Goal: Information Seeking & Learning: Learn about a topic

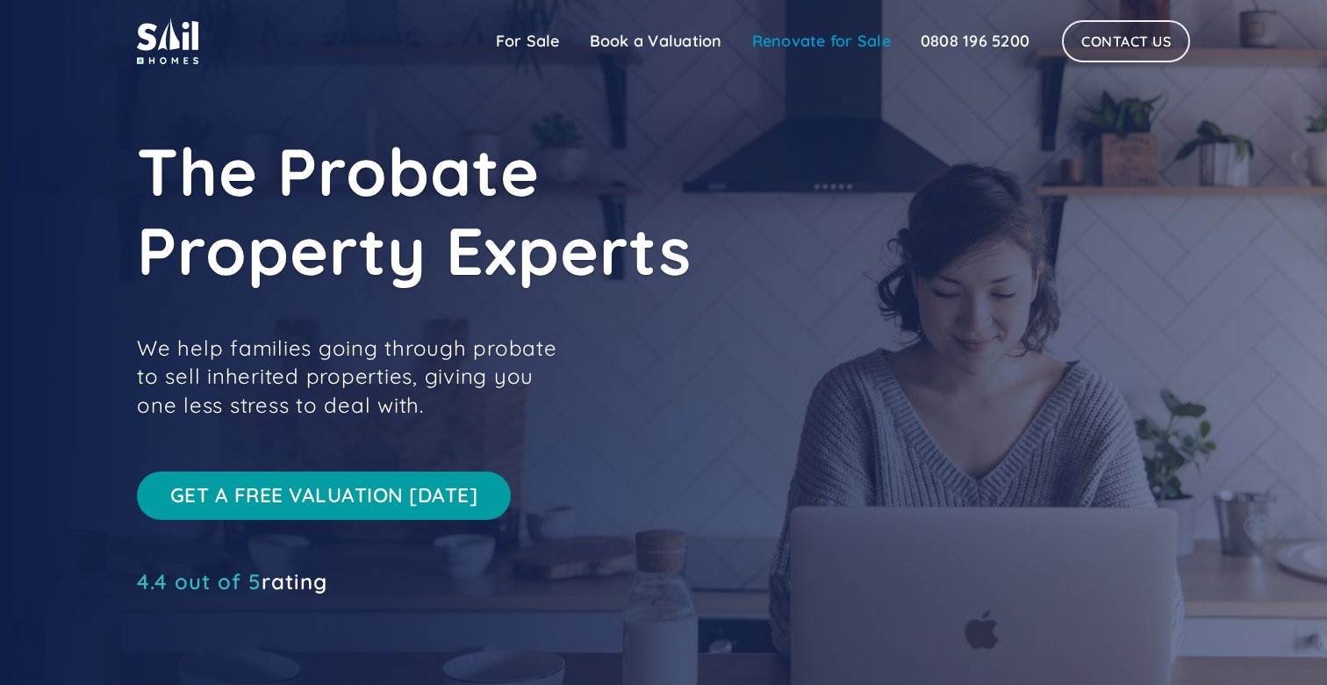
click at [863, 43] on link "Renovate for Sale" at bounding box center [821, 41] width 169 height 35
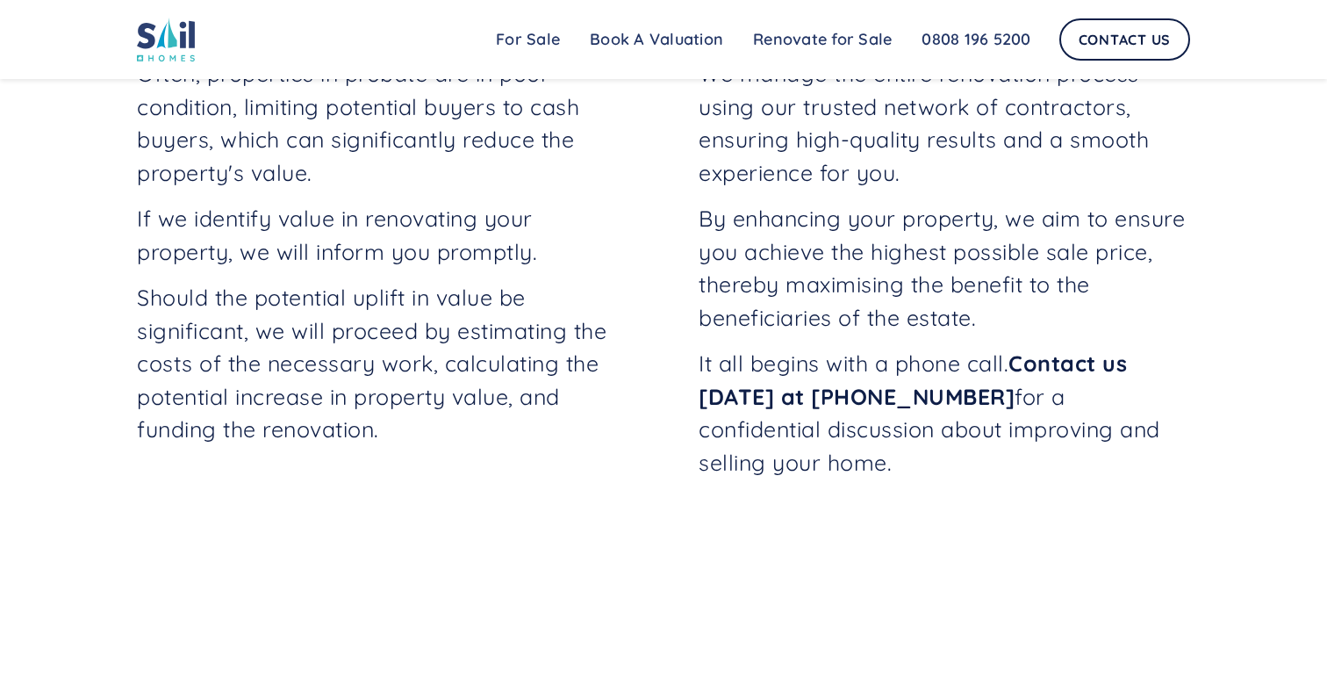
scroll to position [788, 0]
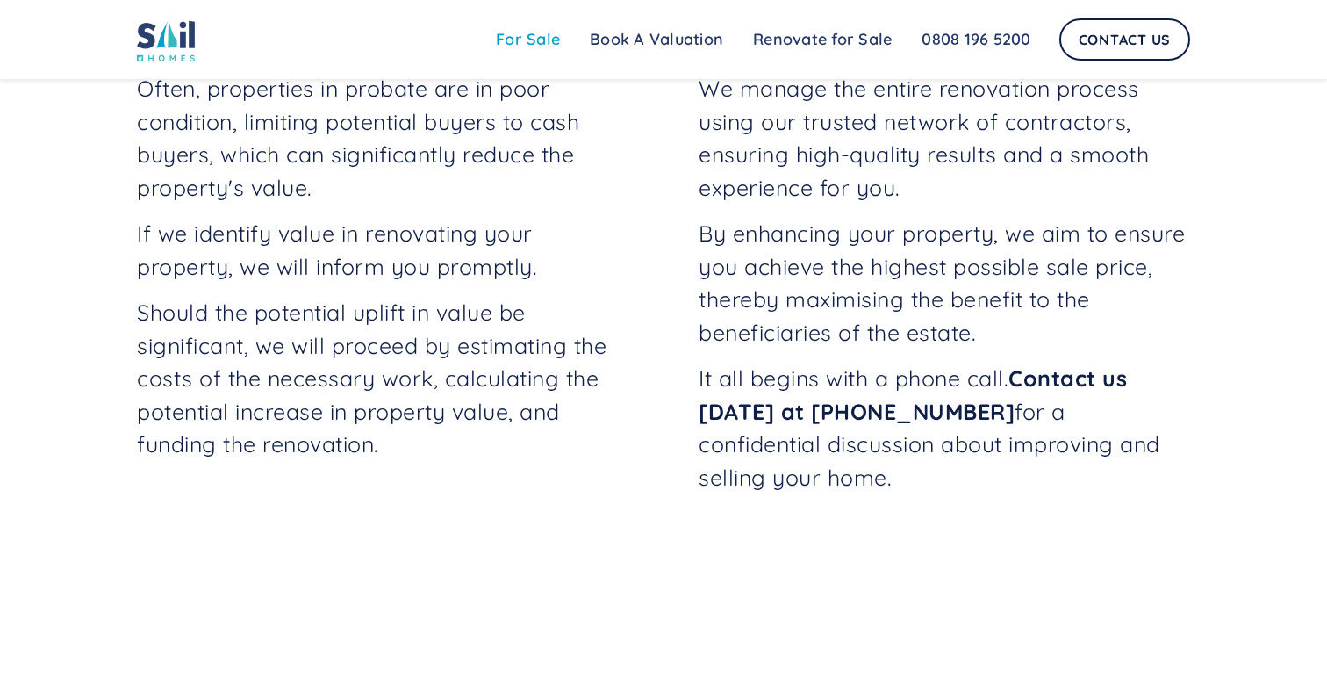
click at [543, 39] on link "For Sale" at bounding box center [528, 39] width 94 height 35
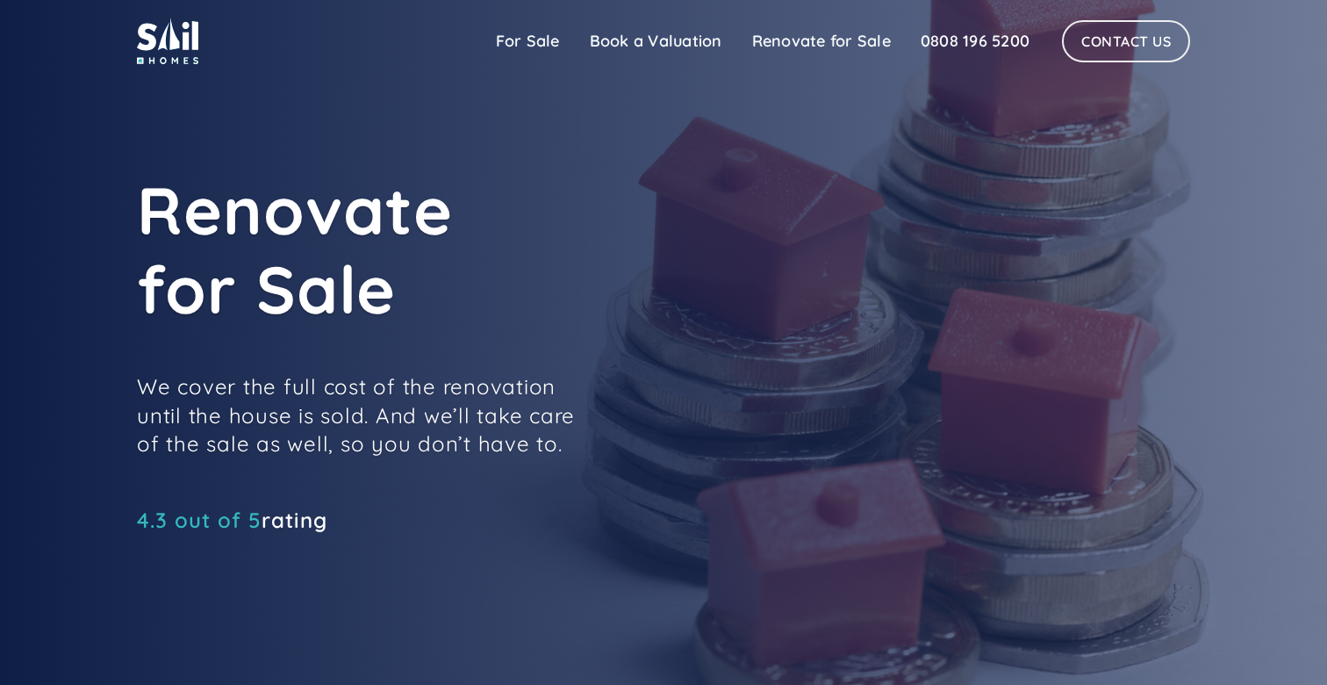
scroll to position [0, 0]
click at [179, 23] on img at bounding box center [167, 41] width 61 height 47
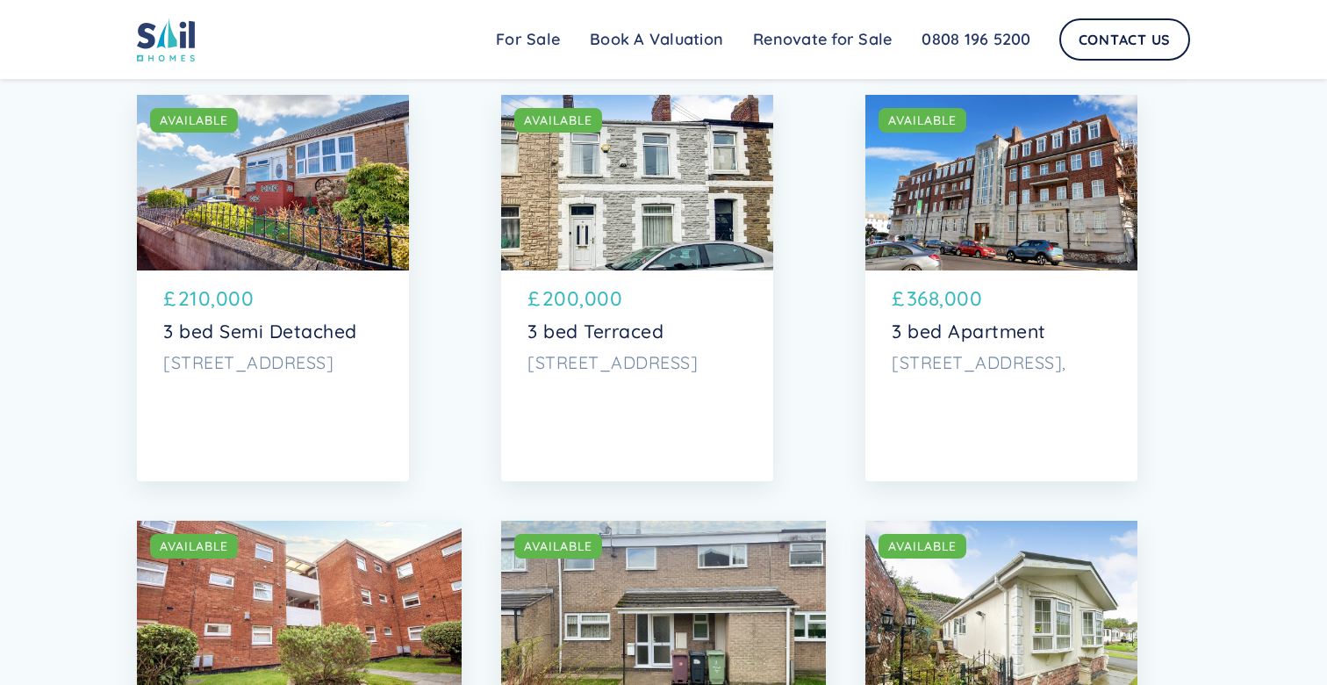
scroll to position [6149, 0]
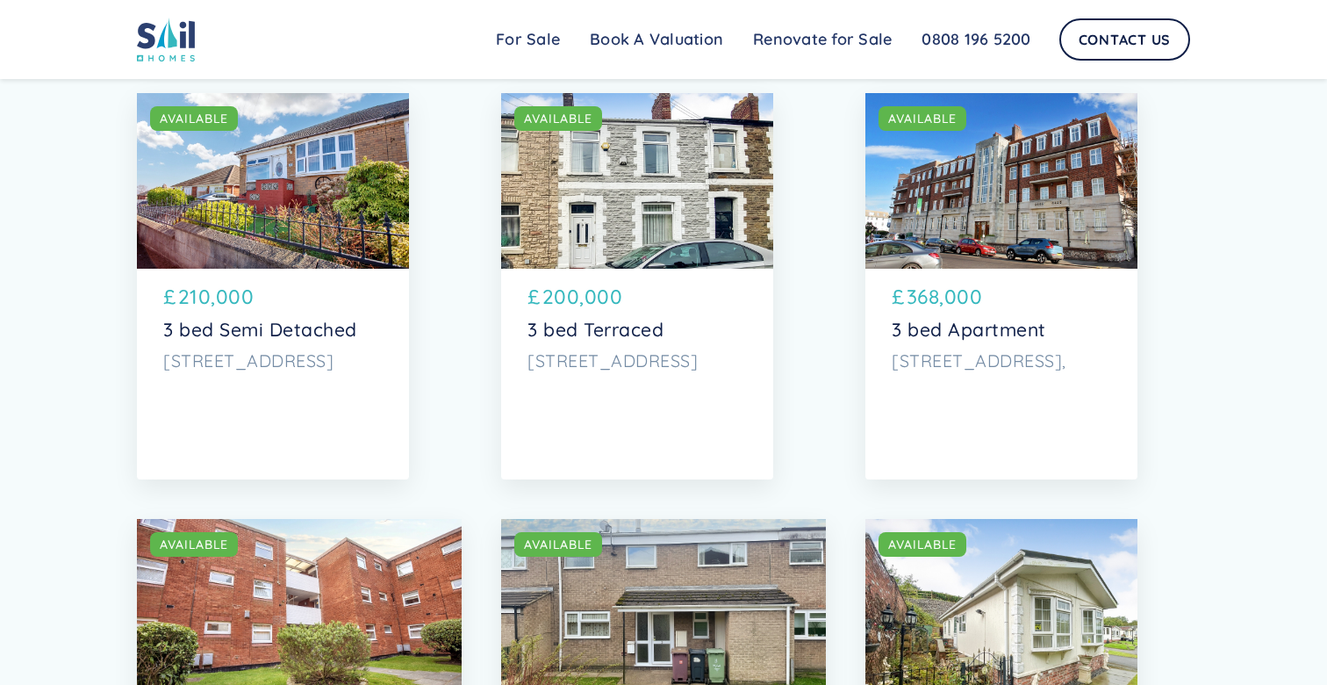
click at [604, 222] on div "SOLD AVAILABLE" at bounding box center [637, 181] width 272 height 176
click at [582, 323] on p "3 bed Terraced" at bounding box center [637, 330] width 219 height 22
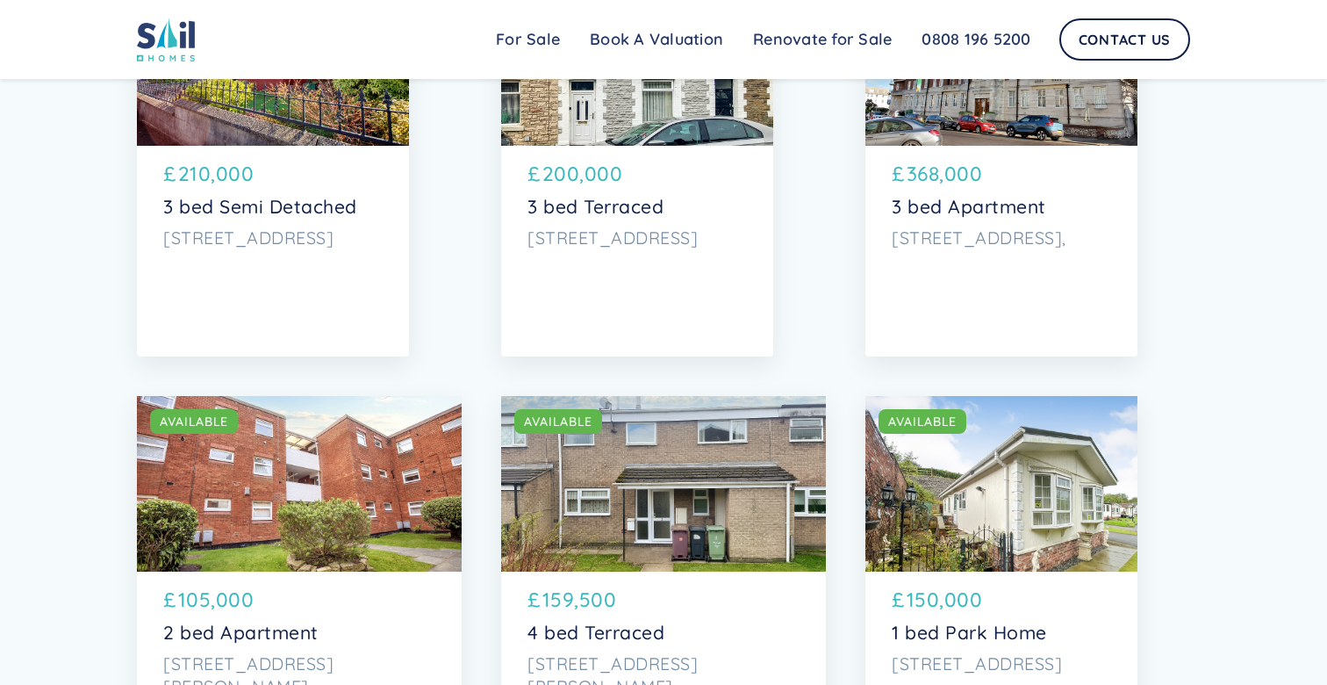
click at [633, 503] on div "SOLD AVAILABLE" at bounding box center [663, 484] width 325 height 176
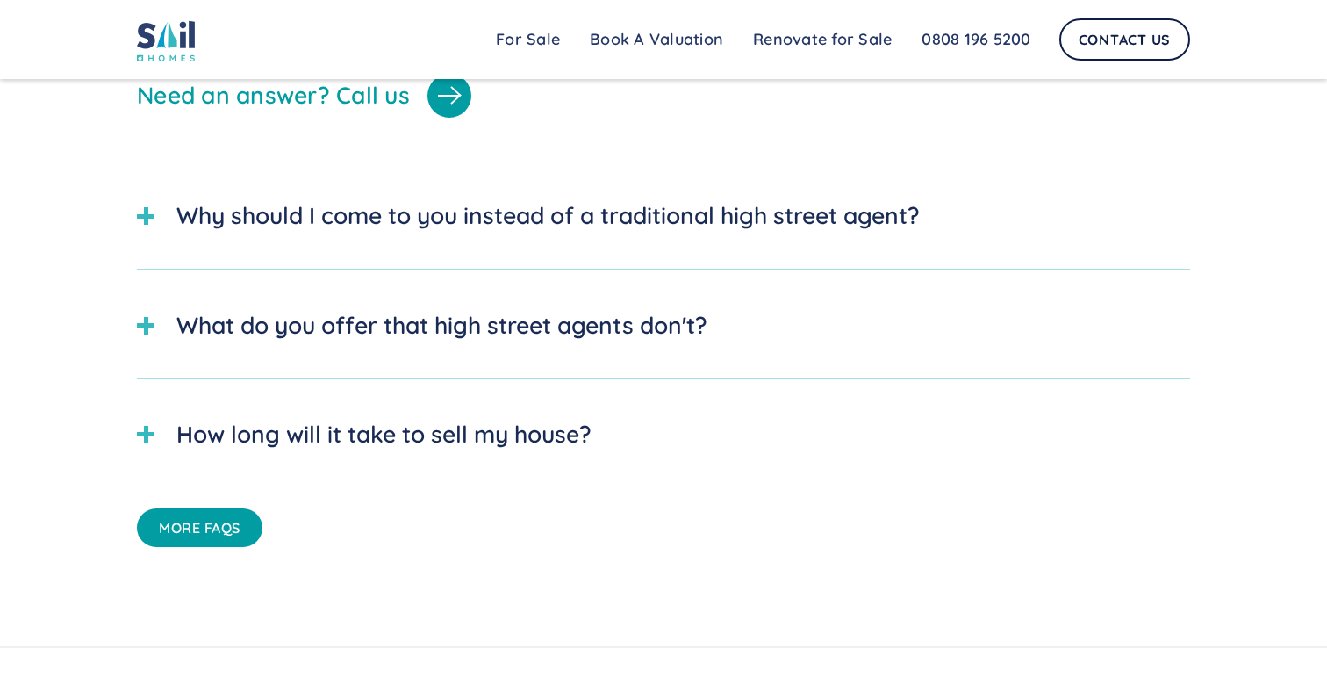
scroll to position [4719, 0]
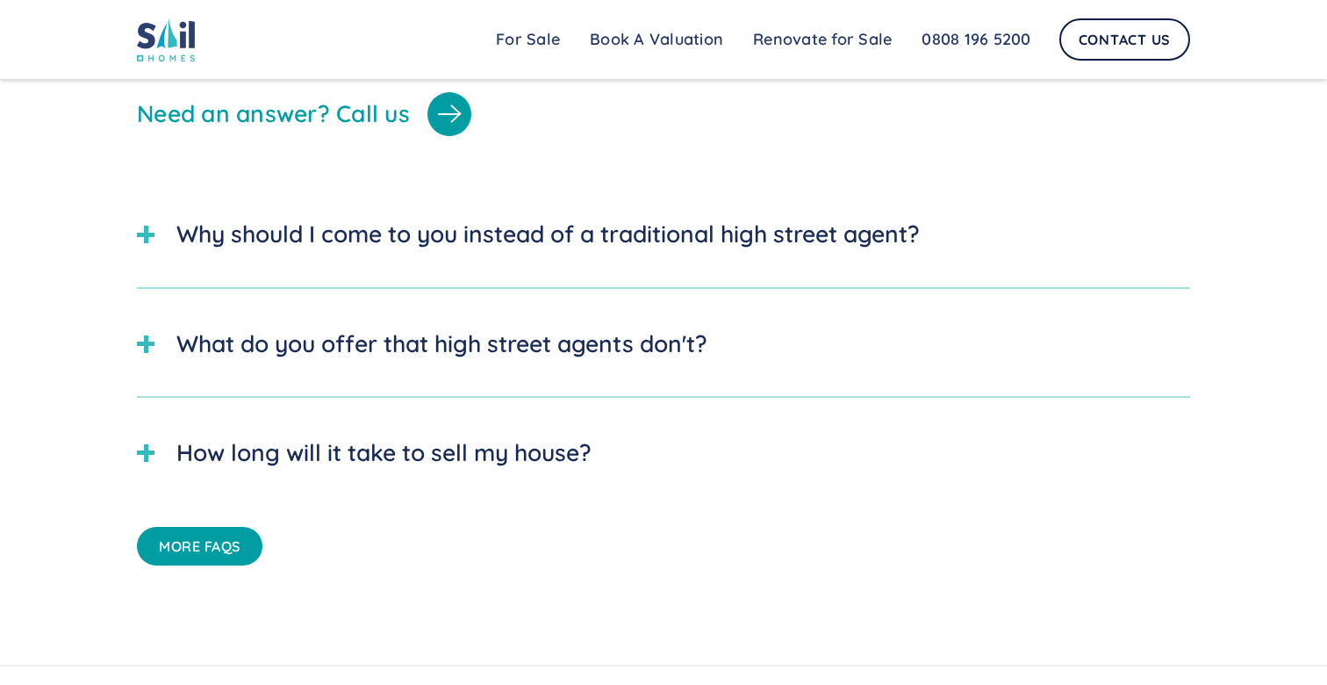
click at [140, 232] on div at bounding box center [146, 235] width 18 height 18
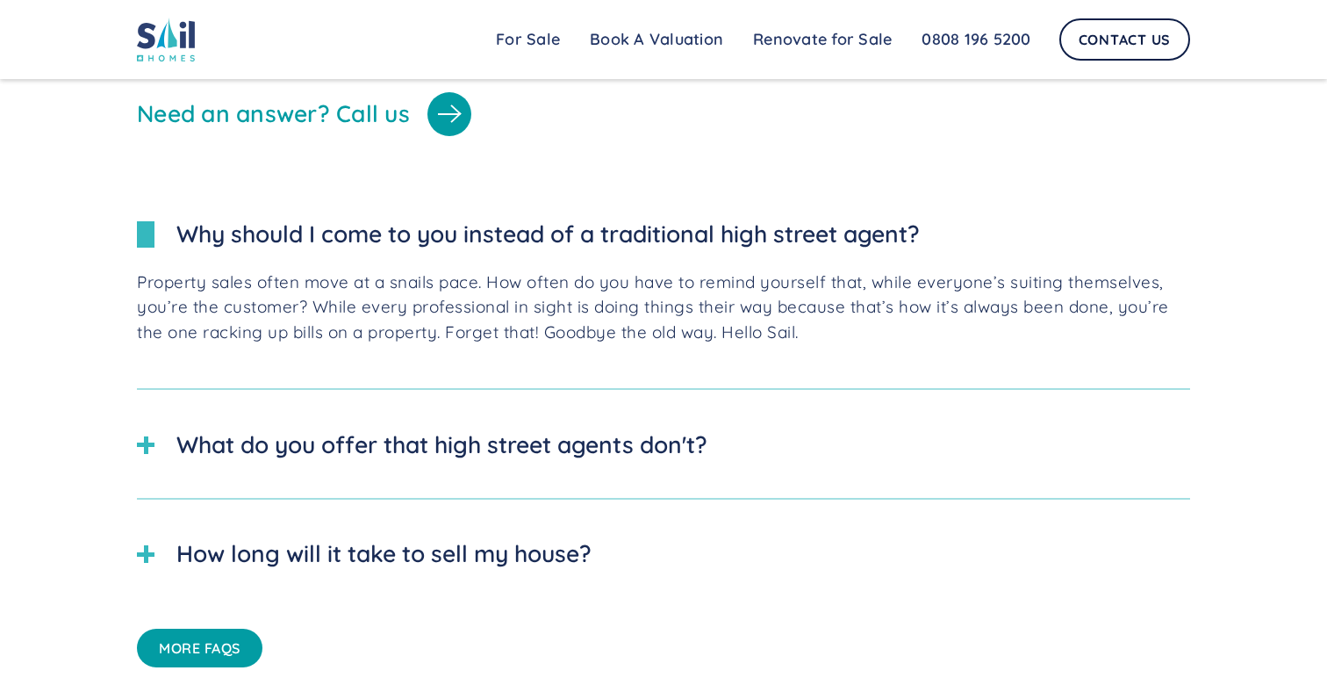
click at [147, 546] on div at bounding box center [146, 554] width 4 height 18
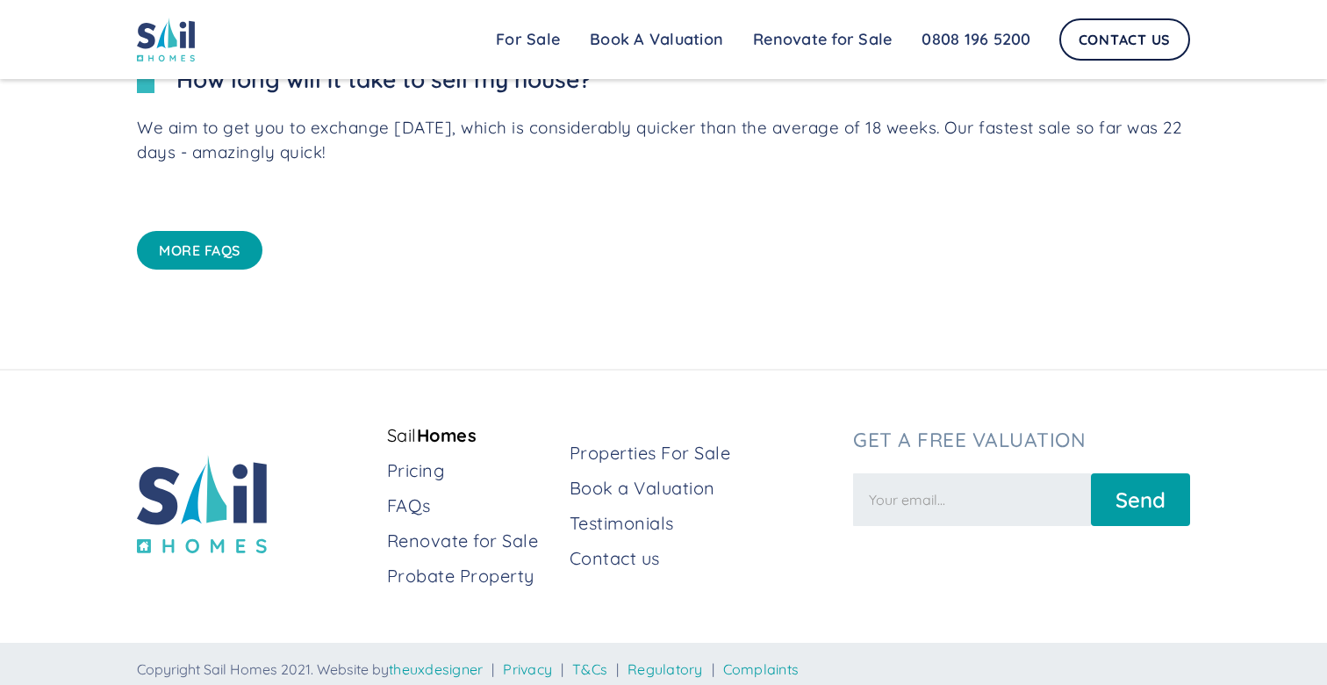
scroll to position [5192, 0]
click at [411, 466] on link "Pricing" at bounding box center [471, 471] width 169 height 25
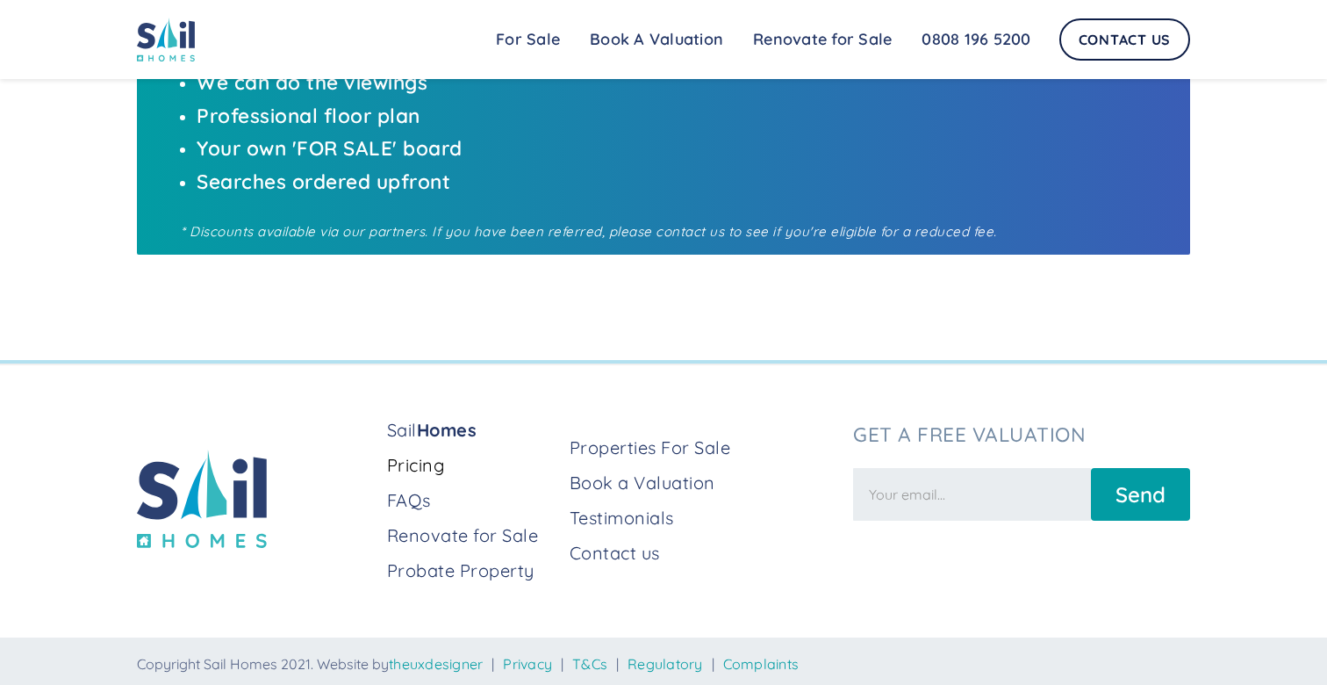
scroll to position [971, 0]
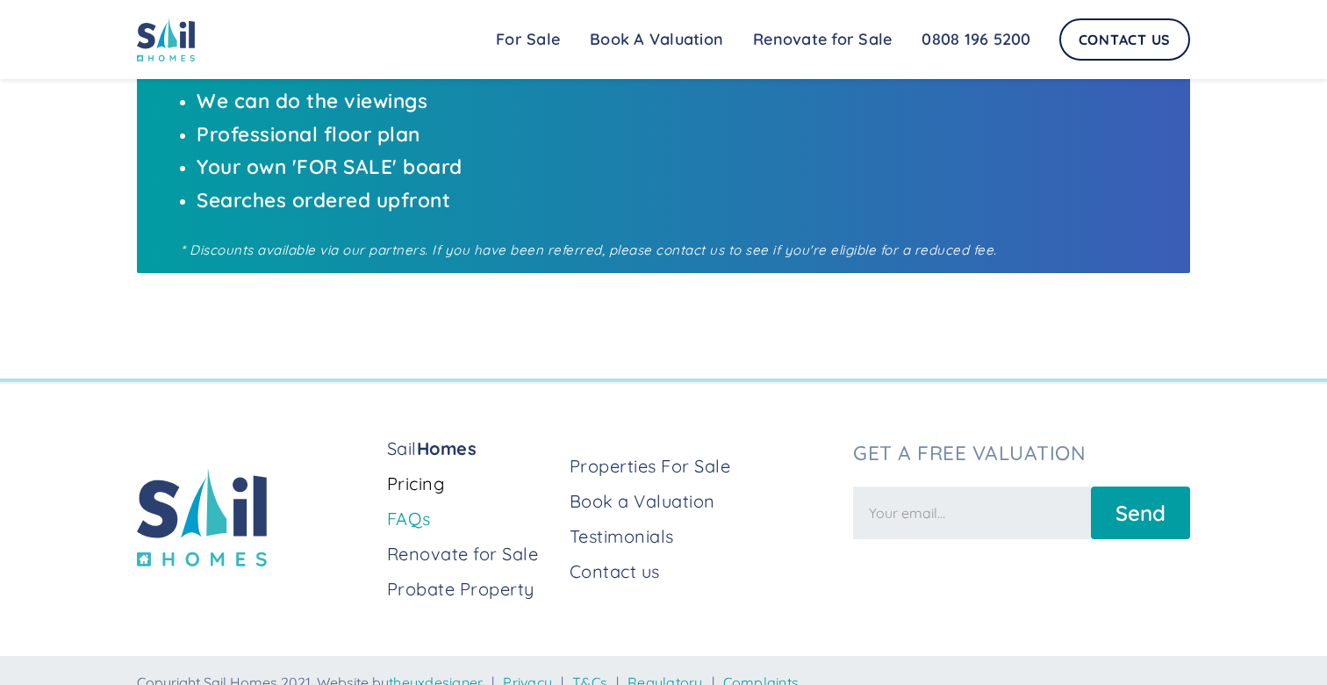
click at [397, 514] on link "FAQs" at bounding box center [471, 519] width 169 height 25
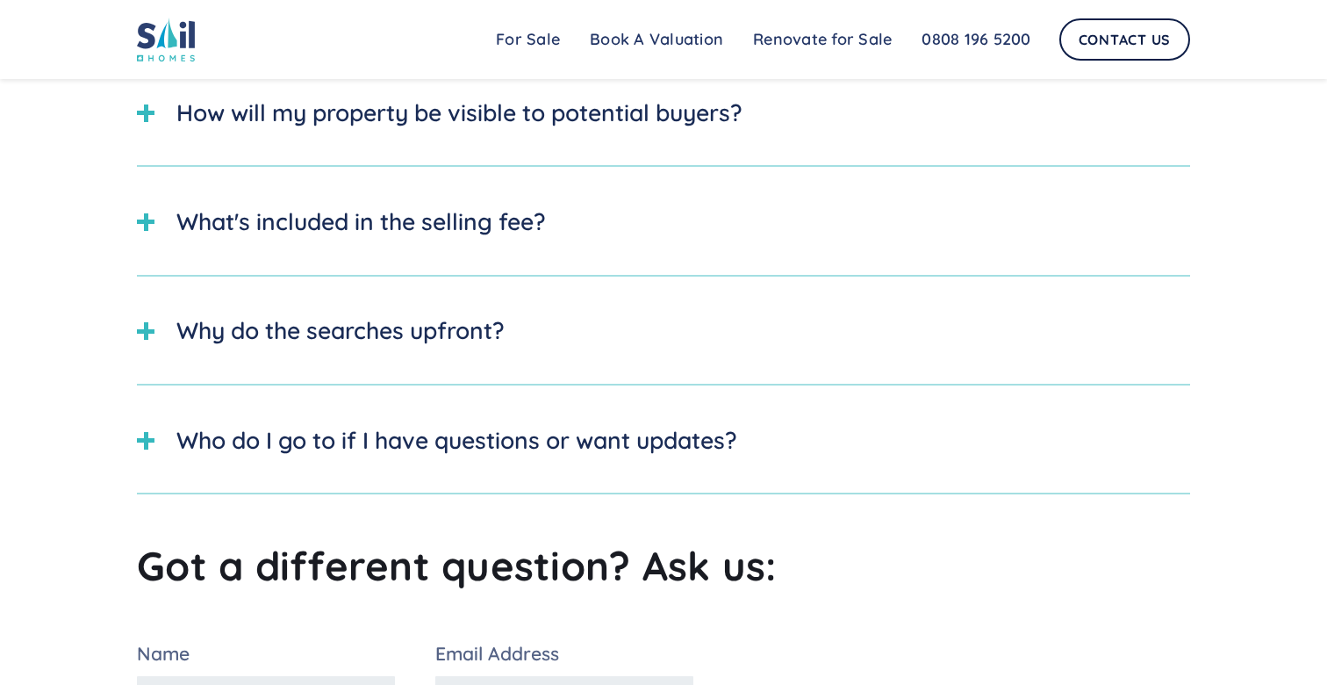
scroll to position [682, 0]
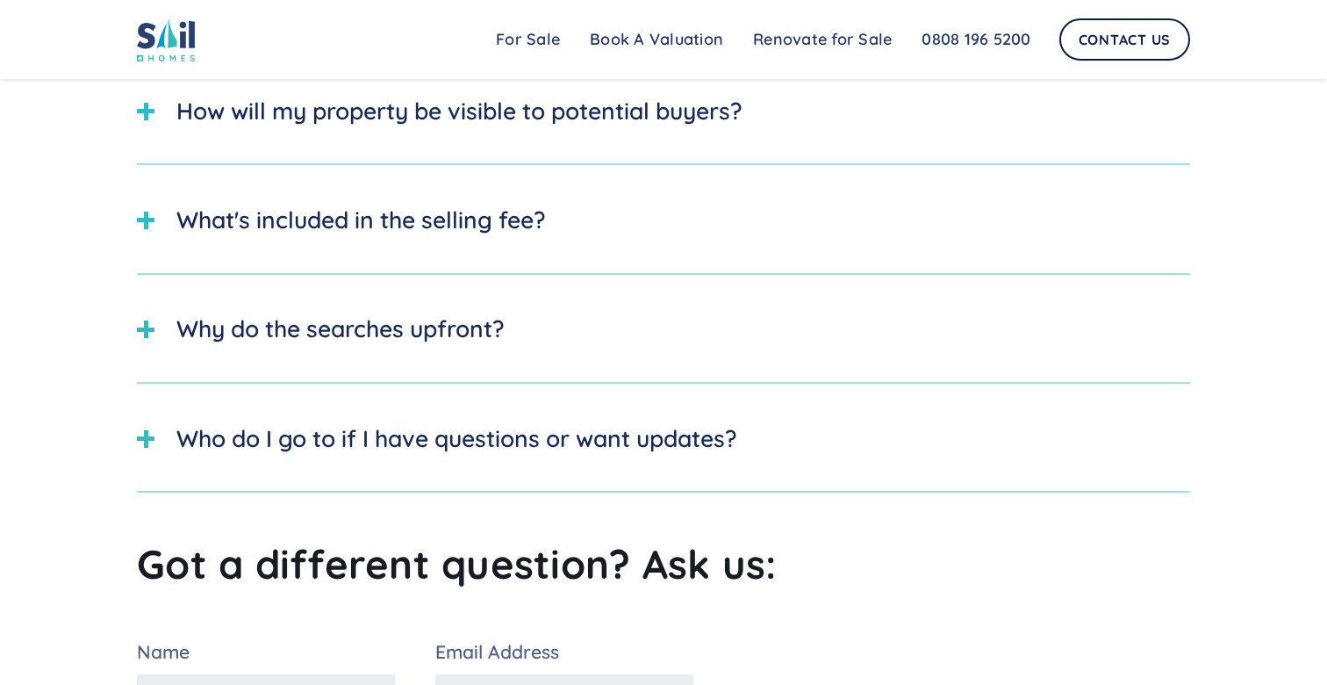
click at [145, 325] on div at bounding box center [146, 329] width 4 height 18
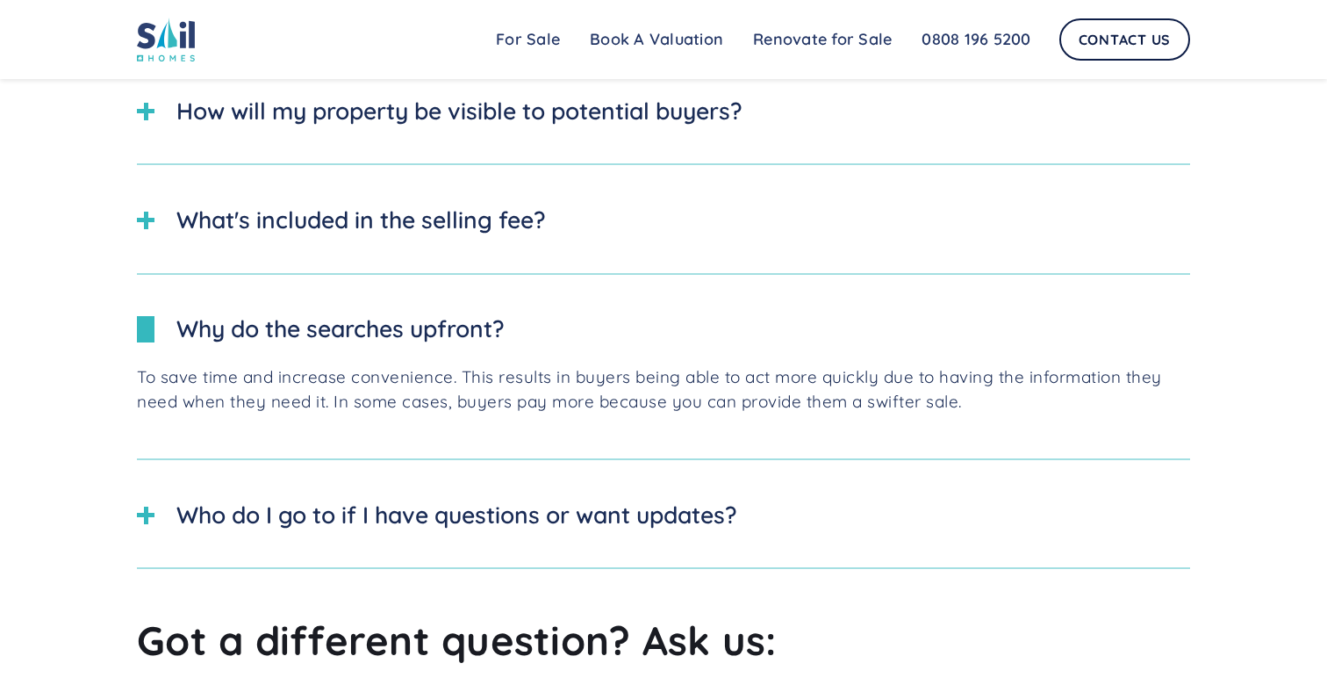
click at [155, 510] on div "Who do I go to if I have questions or want updates?" at bounding box center [663, 515] width 1053 height 70
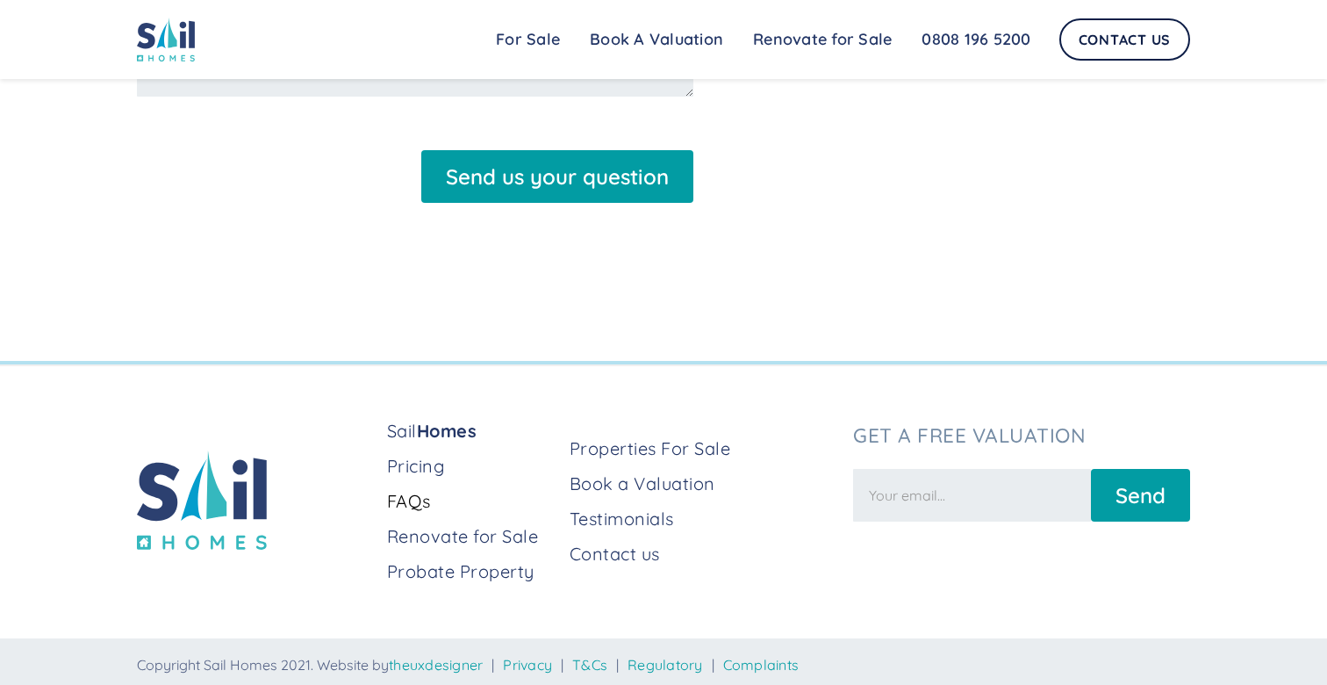
scroll to position [1693, 0]
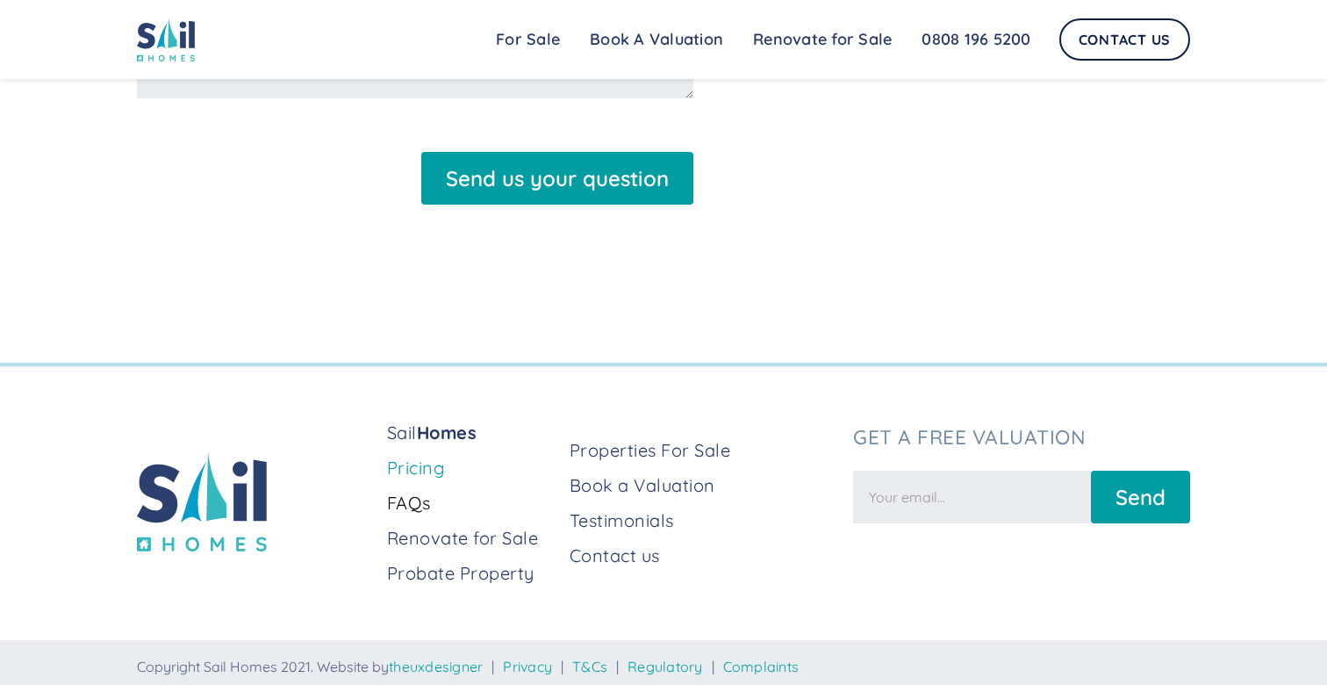
click at [431, 464] on link "Pricing" at bounding box center [471, 468] width 169 height 25
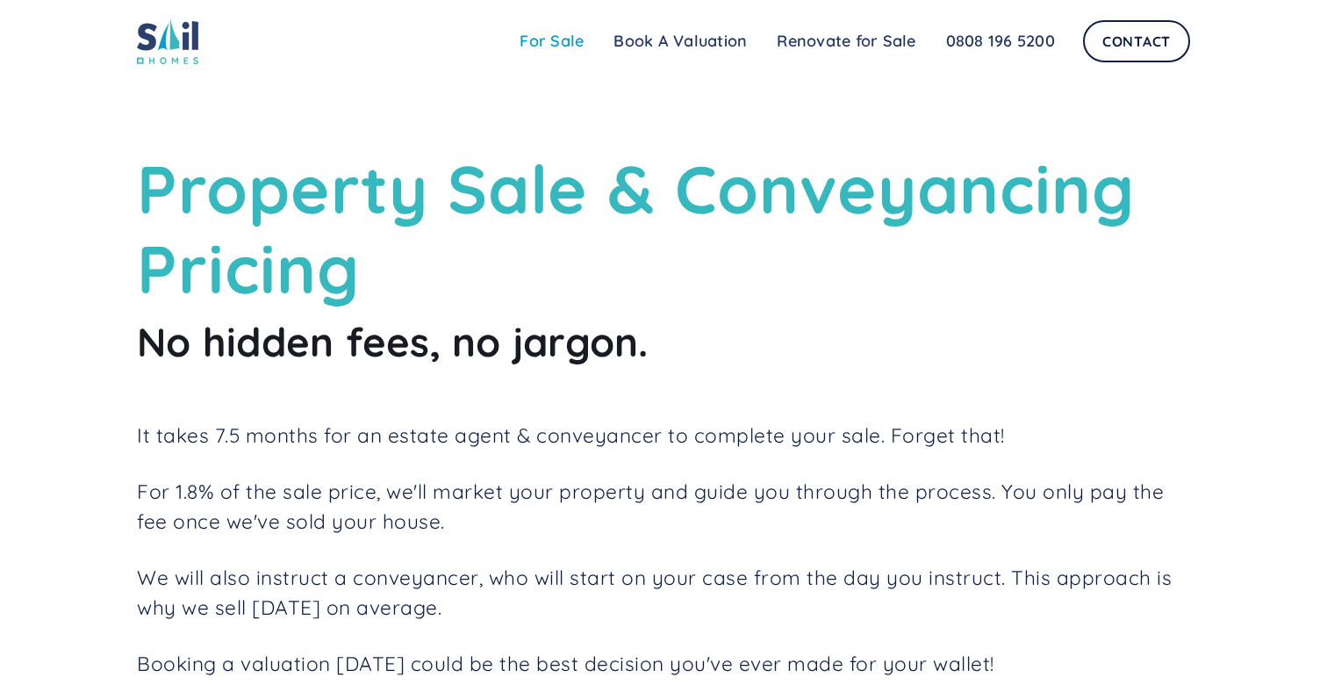
click at [527, 35] on link "For Sale" at bounding box center [552, 41] width 94 height 35
